Goal: Book appointment/travel/reservation

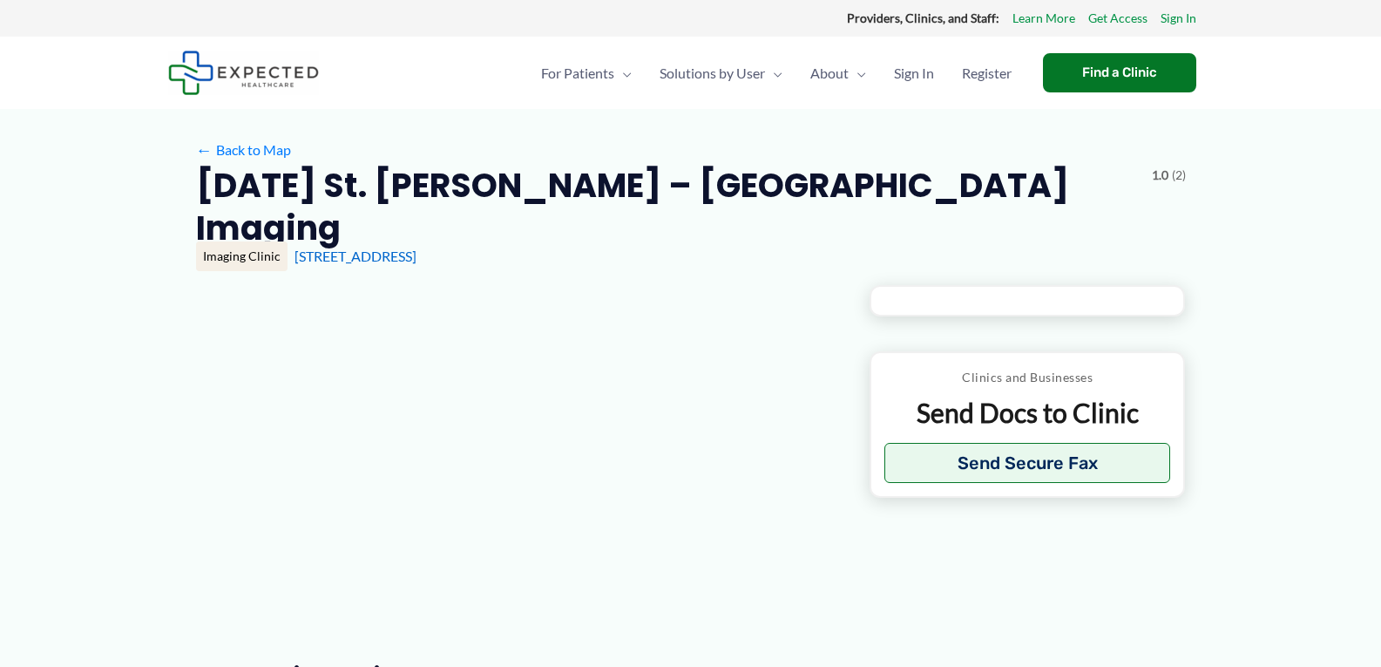
type input "**********"
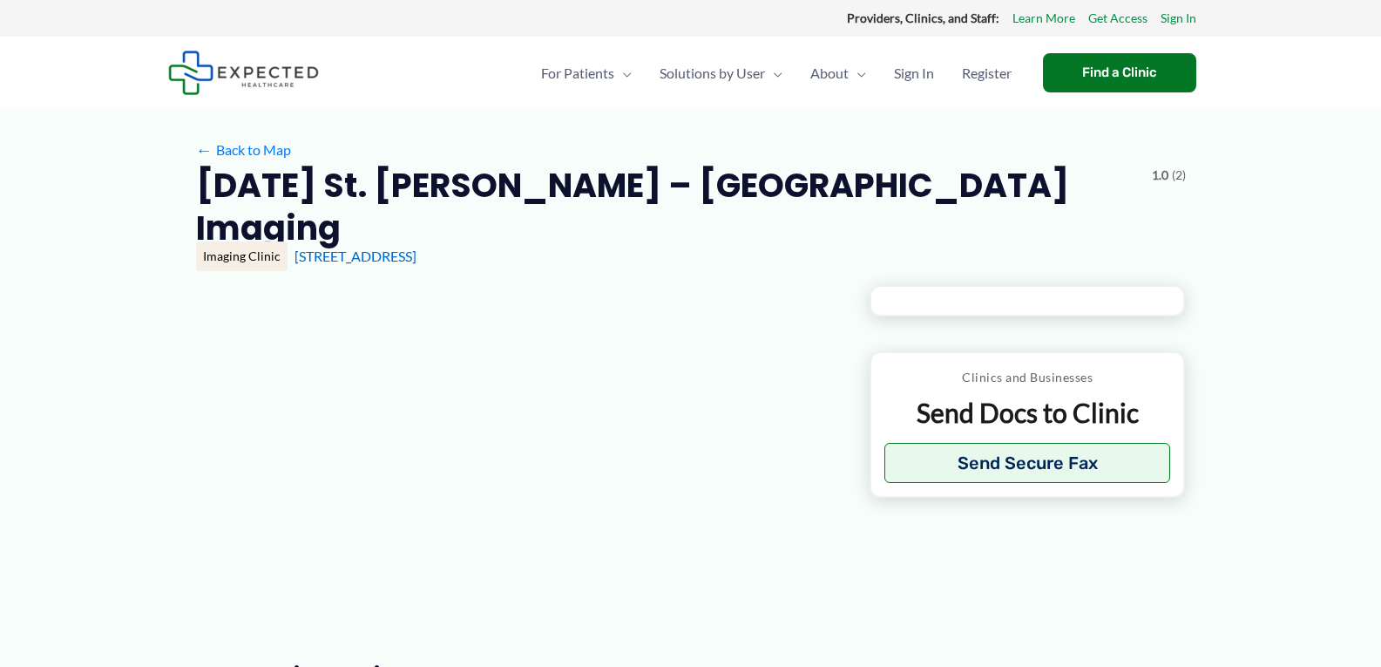
type input "**********"
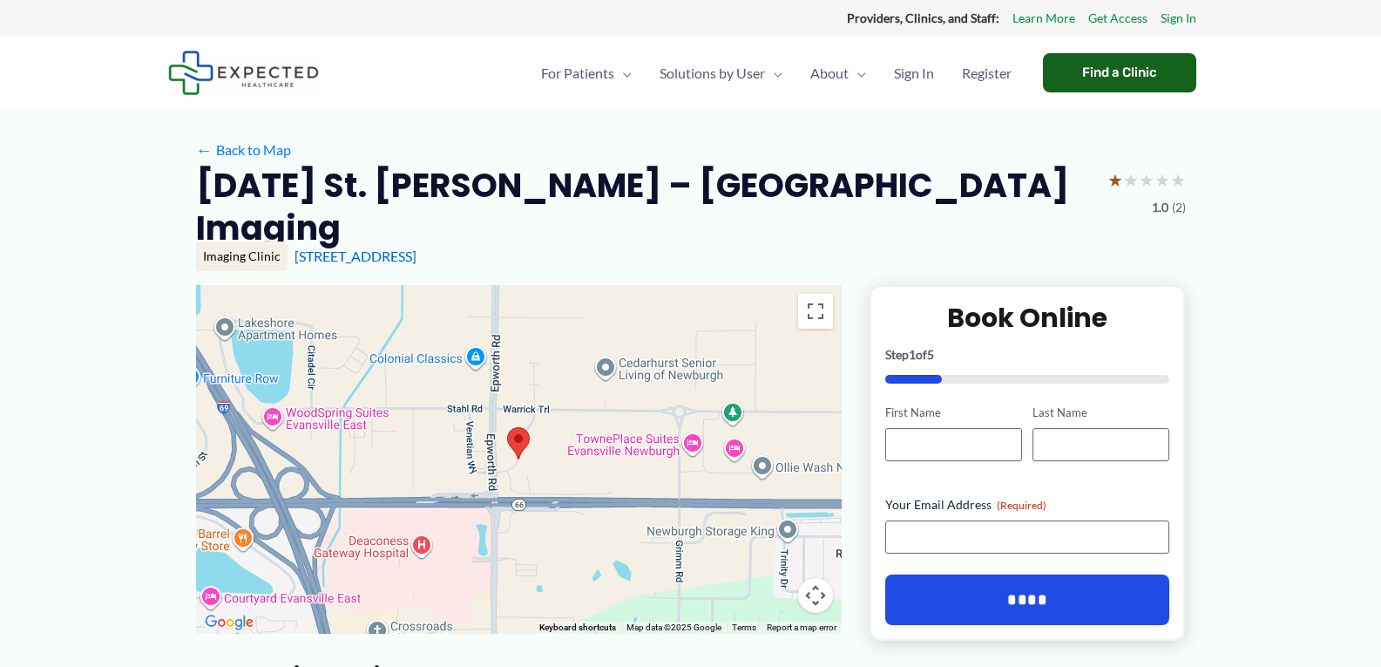
click at [1119, 69] on div "Find a Clinic" at bounding box center [1119, 72] width 153 height 39
